Goal: Information Seeking & Learning: Check status

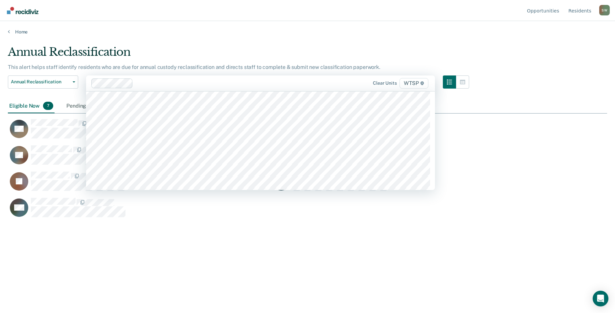
scroll to position [5778, 0]
